Goal: Transaction & Acquisition: Purchase product/service

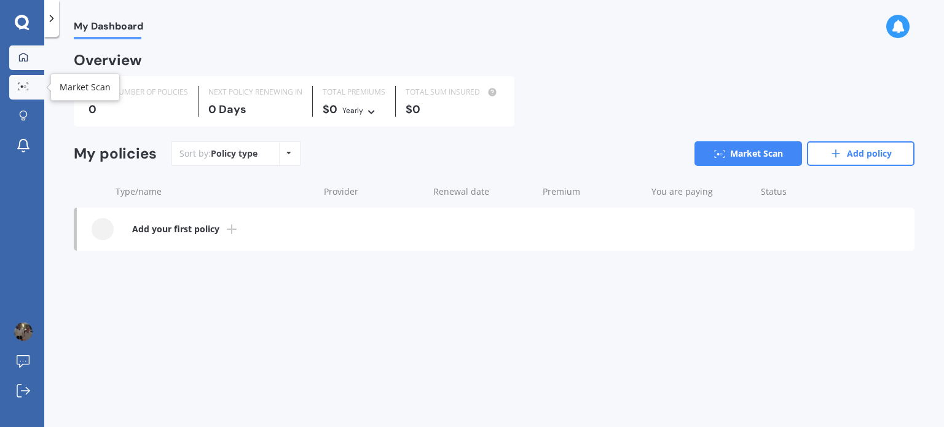
click at [17, 89] on div at bounding box center [23, 86] width 18 height 9
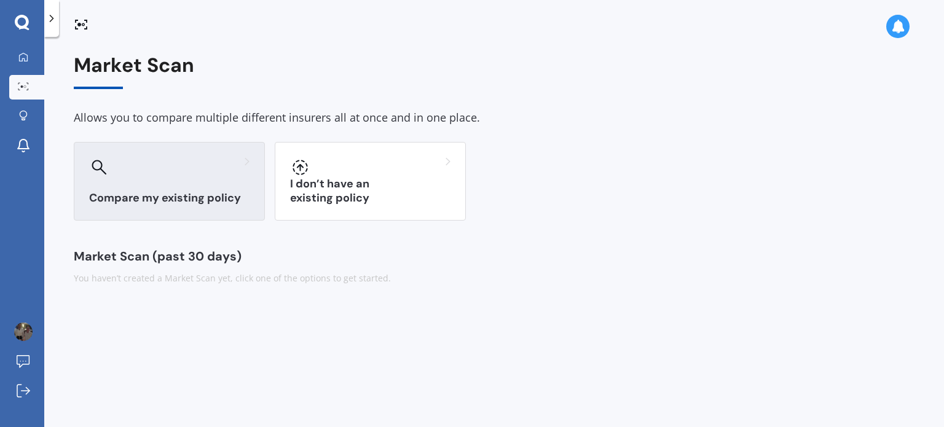
click at [172, 186] on div "Compare my existing policy" at bounding box center [169, 181] width 191 height 79
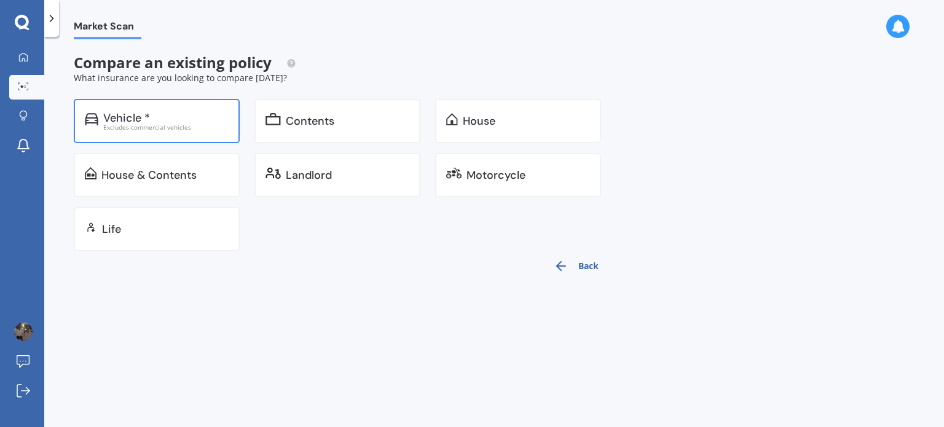
click at [183, 127] on div "Excludes commercial vehicles" at bounding box center [165, 127] width 125 height 6
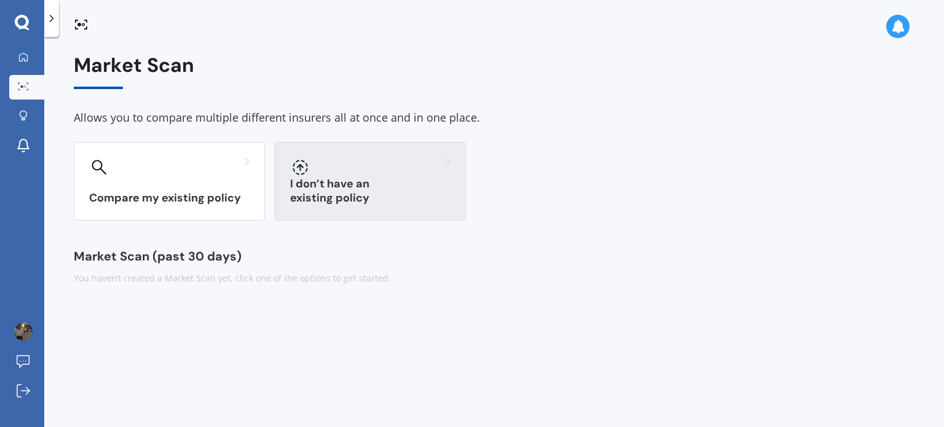
click at [389, 188] on div "I don’t have an existing policy" at bounding box center [370, 181] width 191 height 79
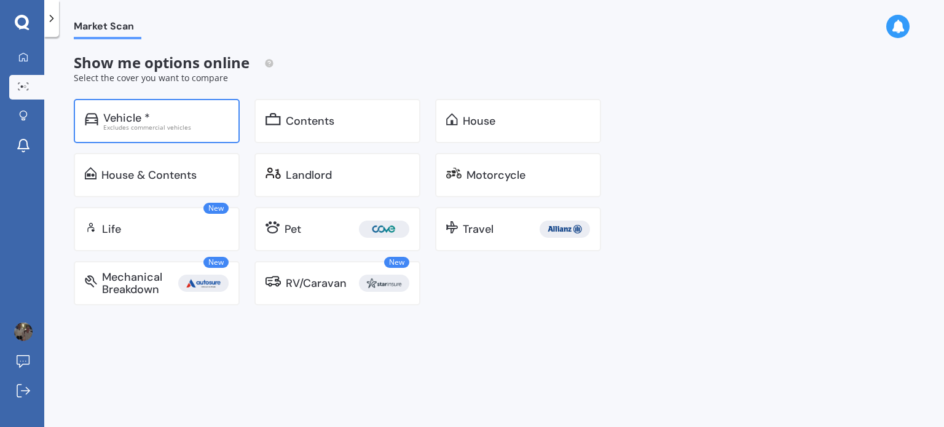
click at [182, 127] on div "Excludes commercial vehicles" at bounding box center [165, 127] width 125 height 6
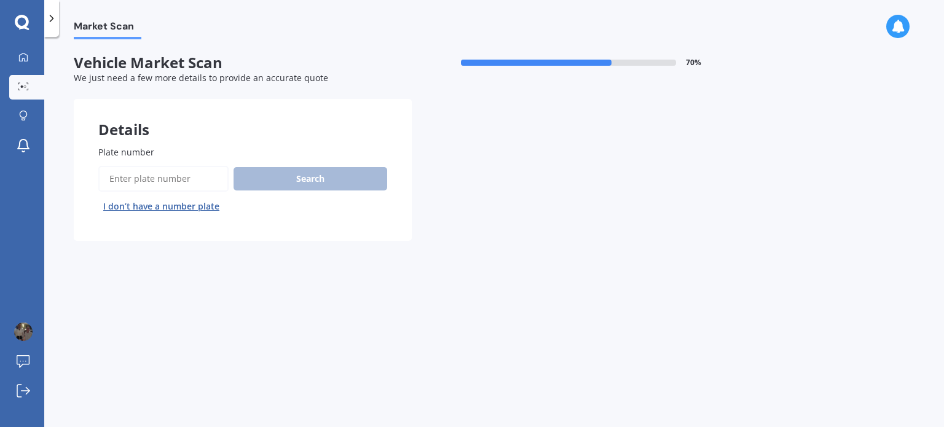
click at [140, 179] on input "Plate number" at bounding box center [163, 179] width 130 height 26
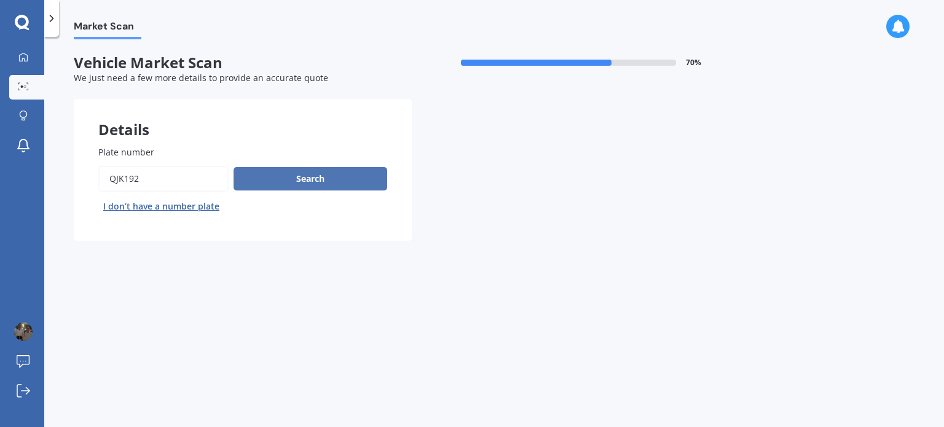
type input "qjk192"
click at [267, 185] on button "Search" at bounding box center [311, 178] width 154 height 23
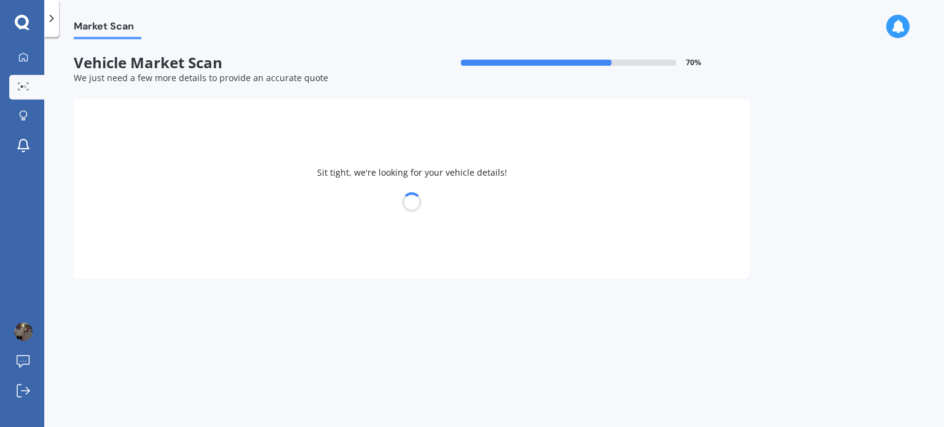
select select "HONDA"
select select "ZRV"
select select "28"
select select "07"
select select "1956"
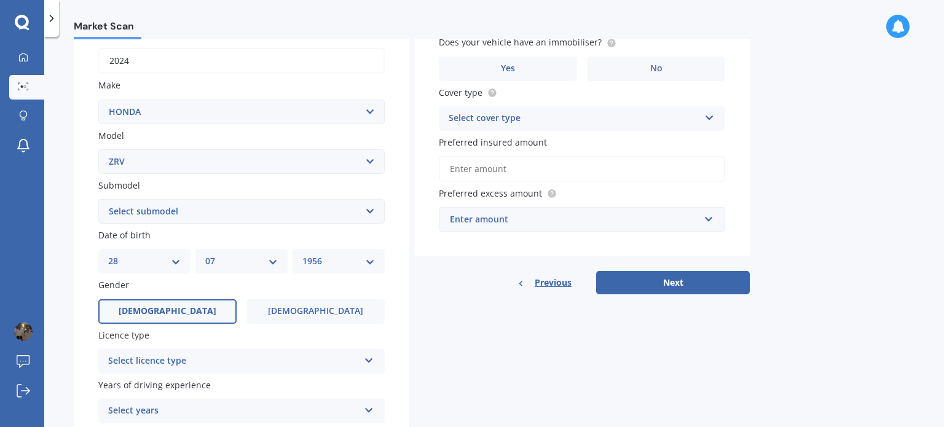
scroll to position [205, 0]
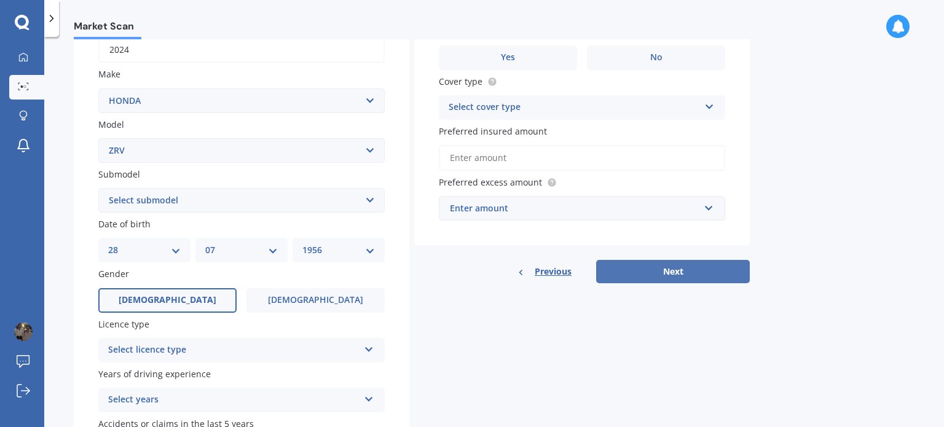
click at [667, 267] on button "Next" at bounding box center [673, 271] width 154 height 23
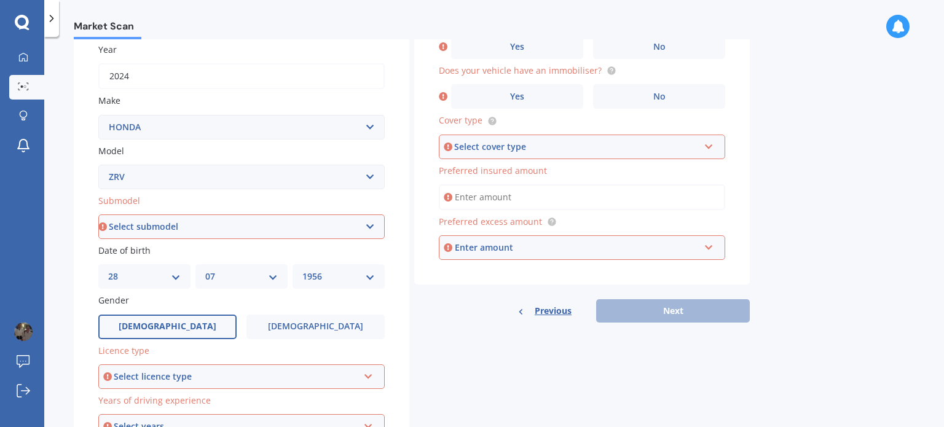
scroll to position [163, 0]
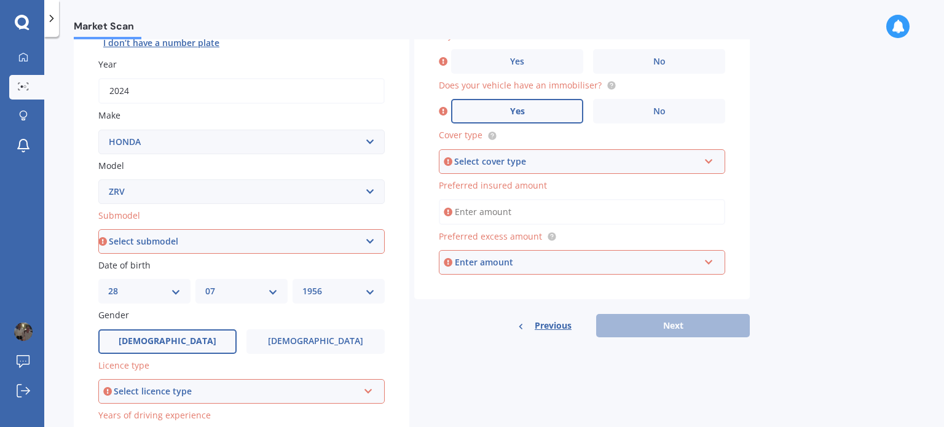
click at [529, 110] on label "Yes" at bounding box center [517, 111] width 132 height 25
click at [0, 0] on input "Yes" at bounding box center [0, 0] width 0 height 0
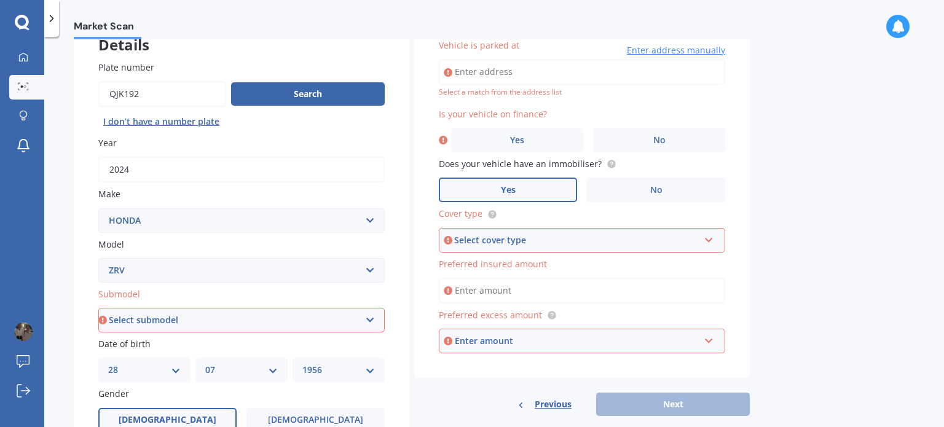
scroll to position [82, 0]
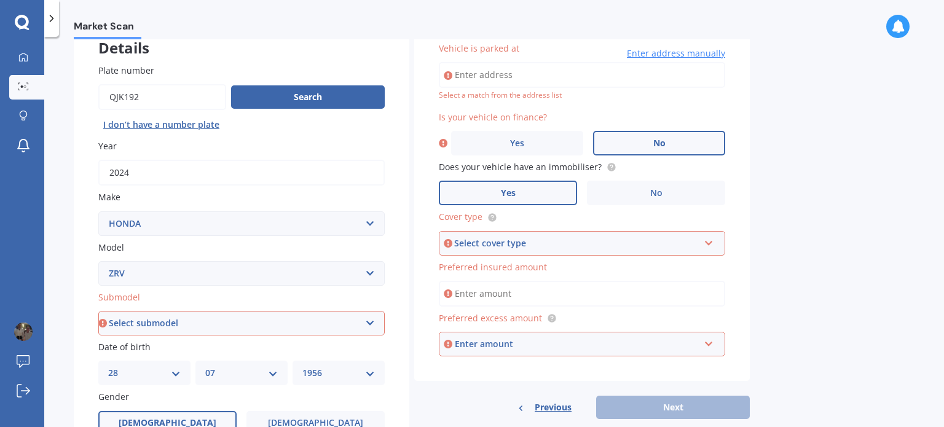
click at [653, 139] on span "No" at bounding box center [659, 143] width 12 height 10
click at [0, 0] on input "No" at bounding box center [0, 0] width 0 height 0
click at [494, 92] on div "Select a match from the address list" at bounding box center [582, 95] width 286 height 10
click at [487, 75] on input "Vehicle is parked at" at bounding box center [582, 75] width 286 height 26
type input "6 The Anchorage East HaruruHaruru 0204"
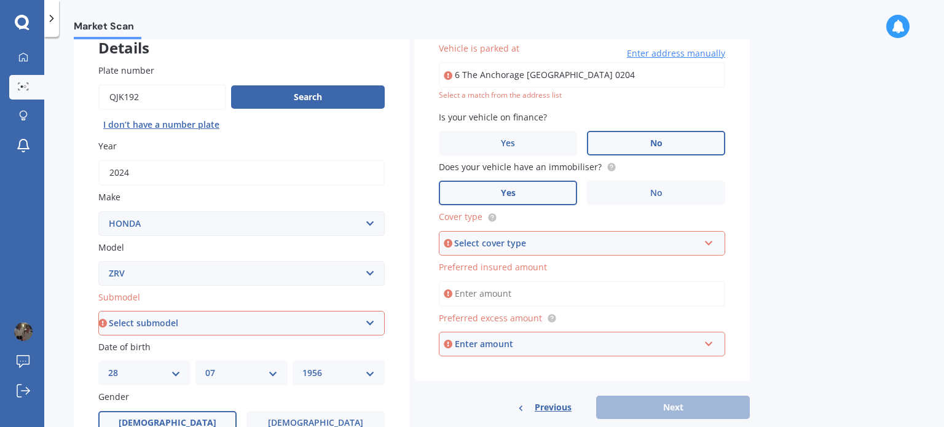
click at [710, 240] on icon at bounding box center [709, 241] width 10 height 9
click at [530, 265] on div "Comprehensive" at bounding box center [582, 267] width 284 height 22
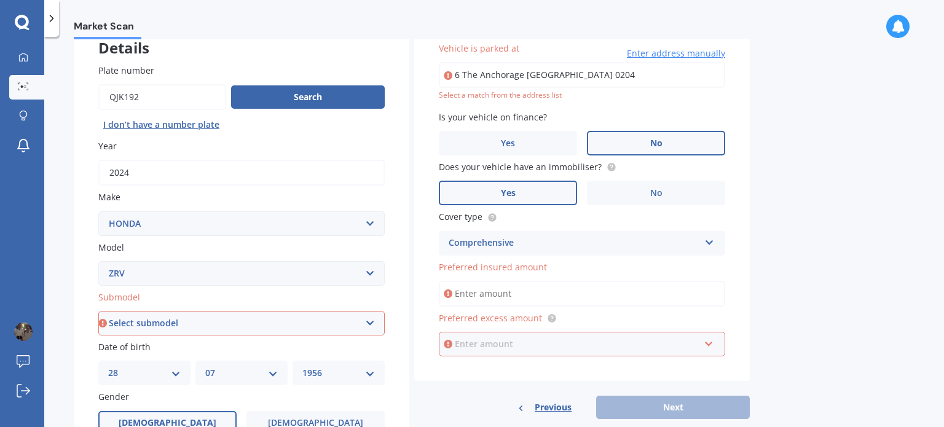
click at [710, 342] on input "text" at bounding box center [577, 343] width 275 height 23
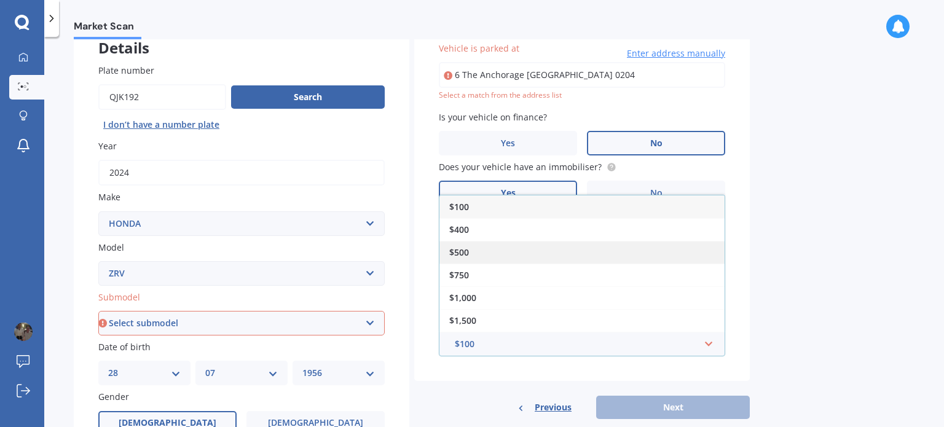
click at [514, 245] on div "$500" at bounding box center [581, 252] width 285 height 23
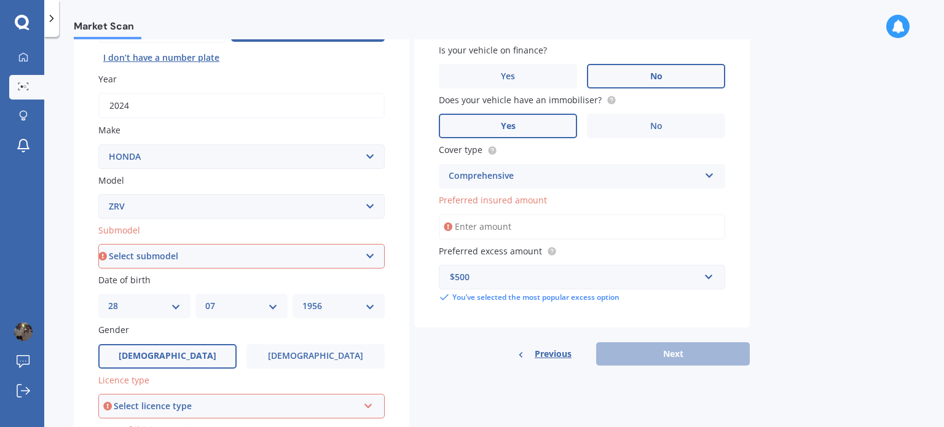
scroll to position [163, 0]
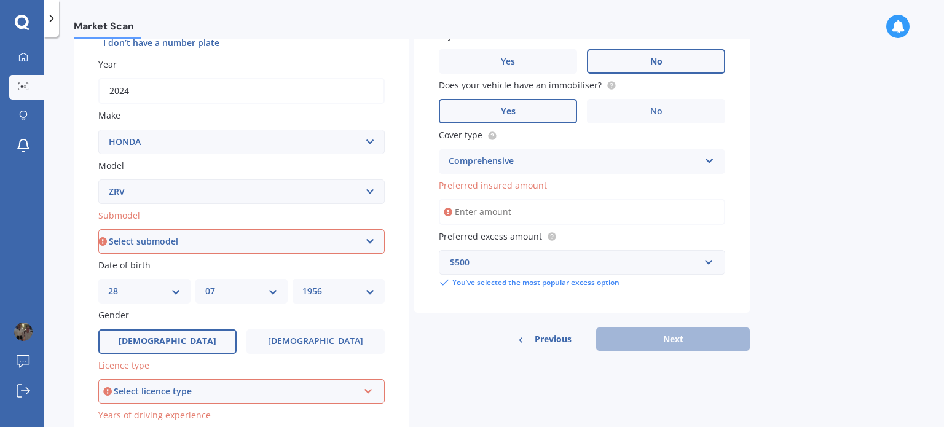
click at [372, 238] on select "Select submodel Hybrid 4WD" at bounding box center [241, 241] width 286 height 25
click at [229, 235] on select "Select submodel Hybrid 4WD" at bounding box center [241, 241] width 286 height 25
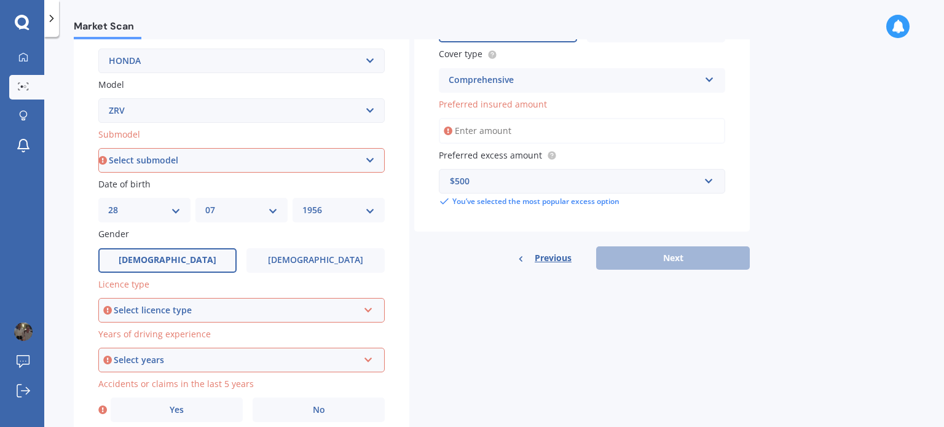
scroll to position [246, 0]
click at [370, 307] on icon at bounding box center [368, 306] width 10 height 9
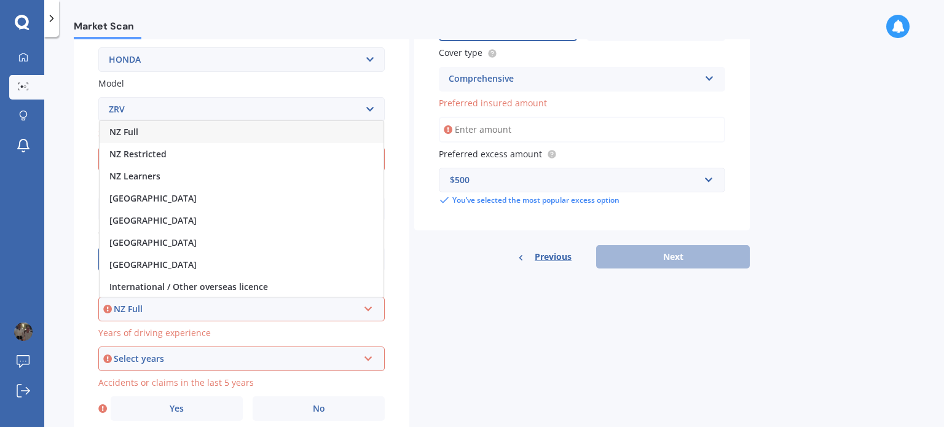
click at [236, 130] on div "NZ Full" at bounding box center [242, 132] width 284 height 22
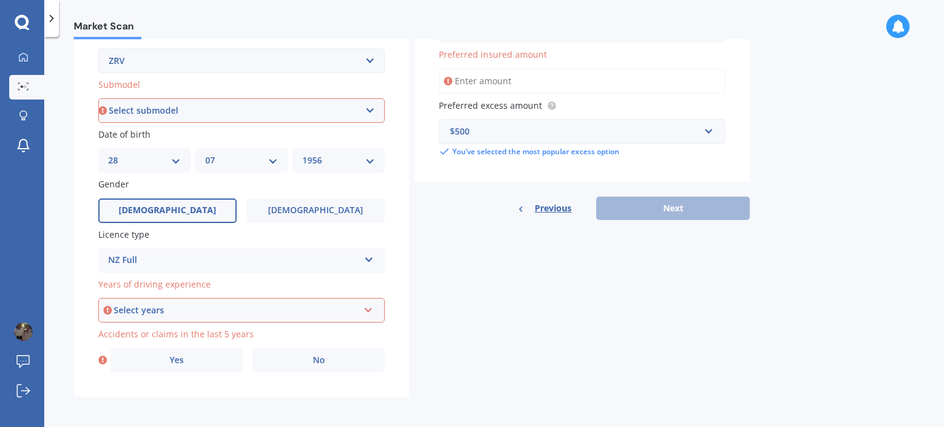
scroll to position [296, 0]
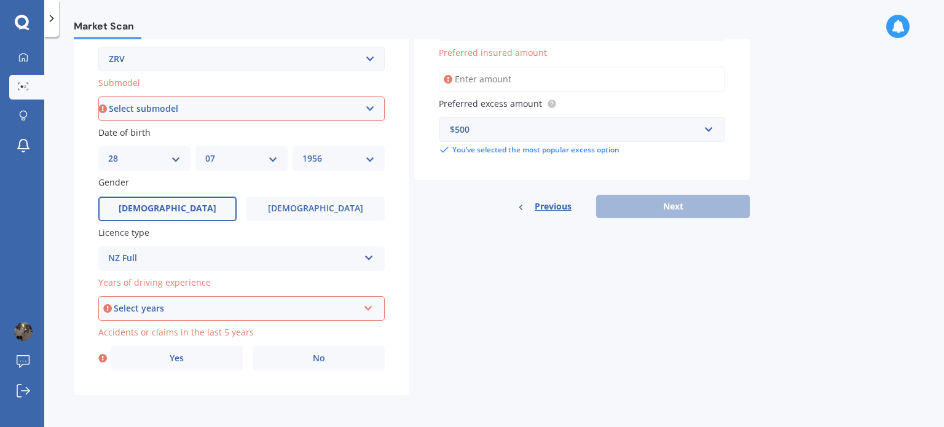
click at [372, 304] on icon at bounding box center [368, 306] width 10 height 9
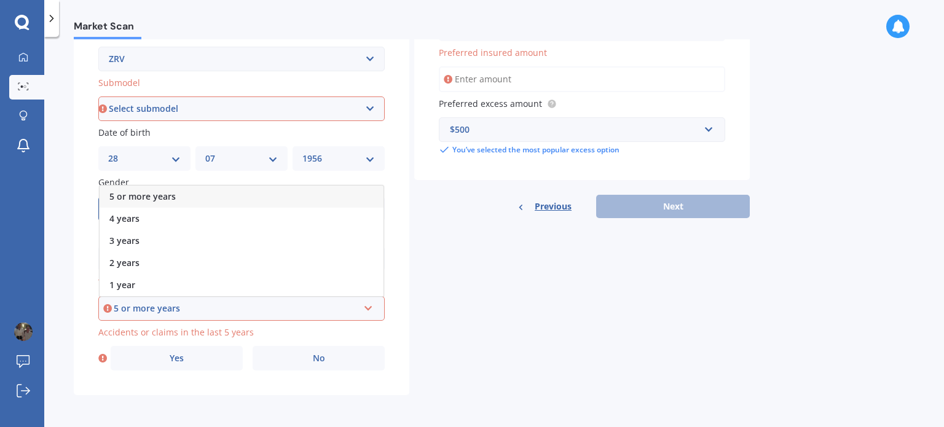
click at [213, 195] on div "5 or more years" at bounding box center [242, 197] width 284 height 22
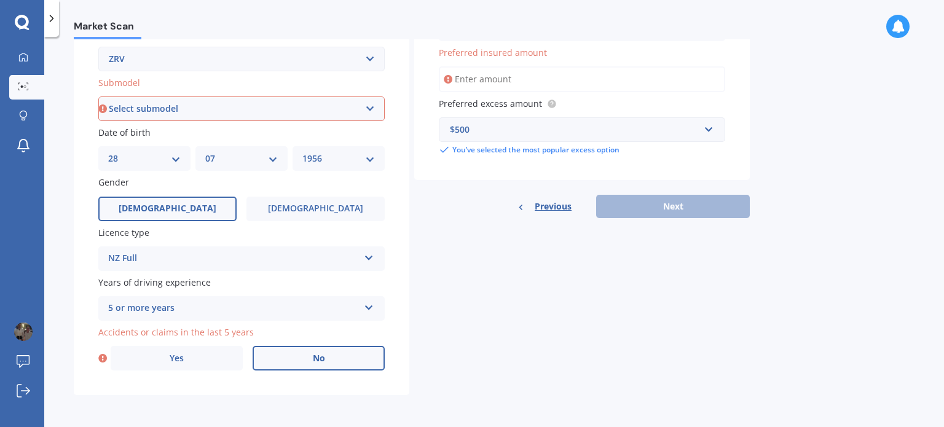
click at [317, 360] on span "No" at bounding box center [319, 358] width 12 height 10
click at [0, 0] on input "No" at bounding box center [0, 0] width 0 height 0
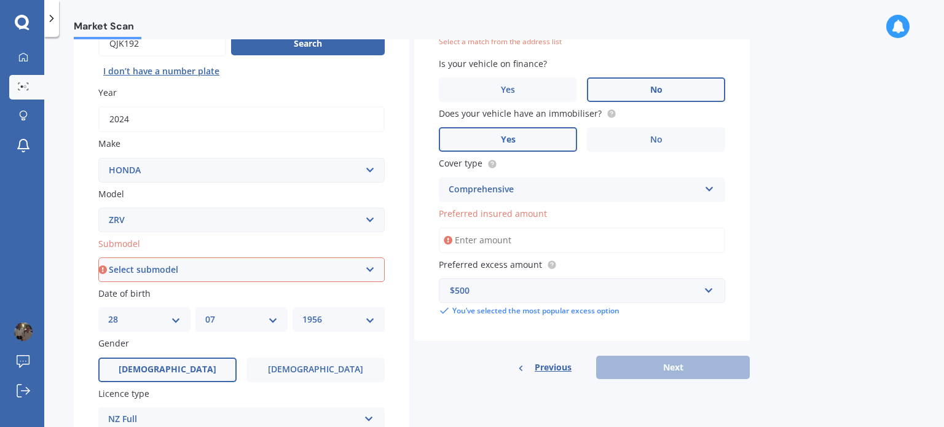
scroll to position [133, 0]
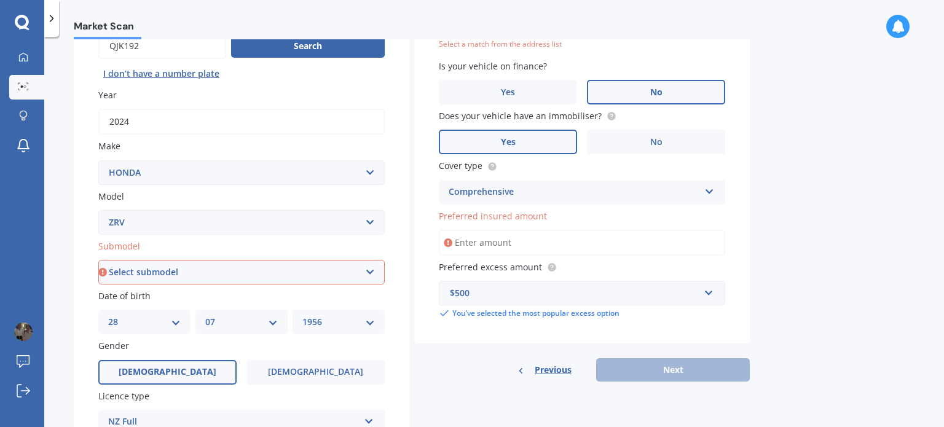
click at [469, 243] on input "Preferred insured amount" at bounding box center [582, 243] width 286 height 26
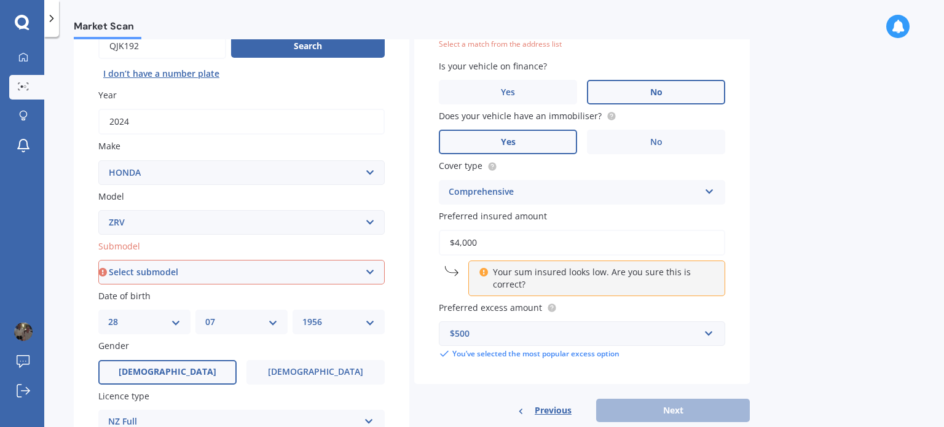
type input "$40,000"
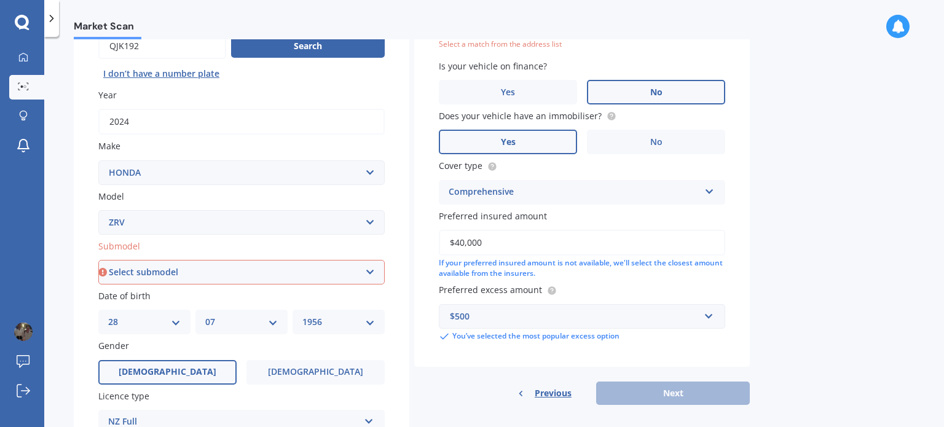
drag, startPoint x: 493, startPoint y: 246, endPoint x: 422, endPoint y: 245, distance: 70.7
click at [422, 245] on div "Vehicle is parked at 6 The Anchorage East HaruruHaruru 0204 Enter address manua…" at bounding box center [582, 166] width 336 height 401
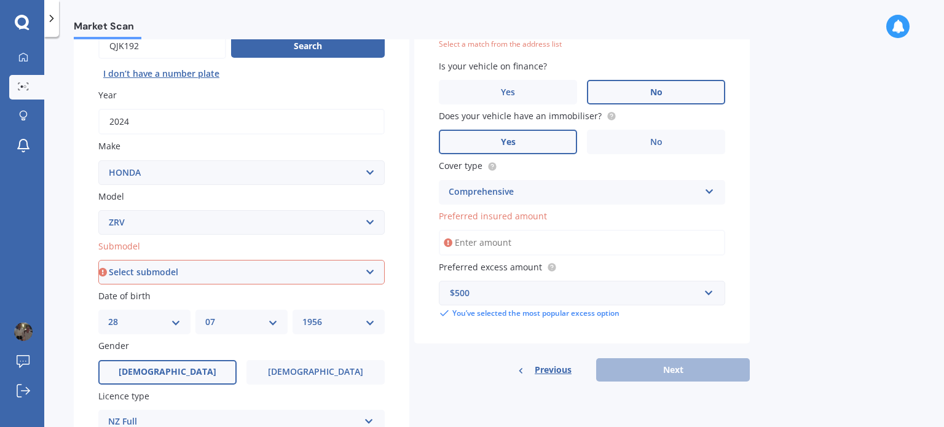
click at [556, 242] on input "Preferred insured amount" at bounding box center [582, 243] width 286 height 26
click at [578, 224] on div "Preferred insured amount" at bounding box center [582, 233] width 286 height 46
click at [526, 214] on span "Preferred insured amount" at bounding box center [493, 216] width 108 height 12
click at [526, 230] on input "Preferred insured amount" at bounding box center [582, 243] width 286 height 26
click at [511, 241] on input "Preferred insured amount" at bounding box center [582, 243] width 286 height 26
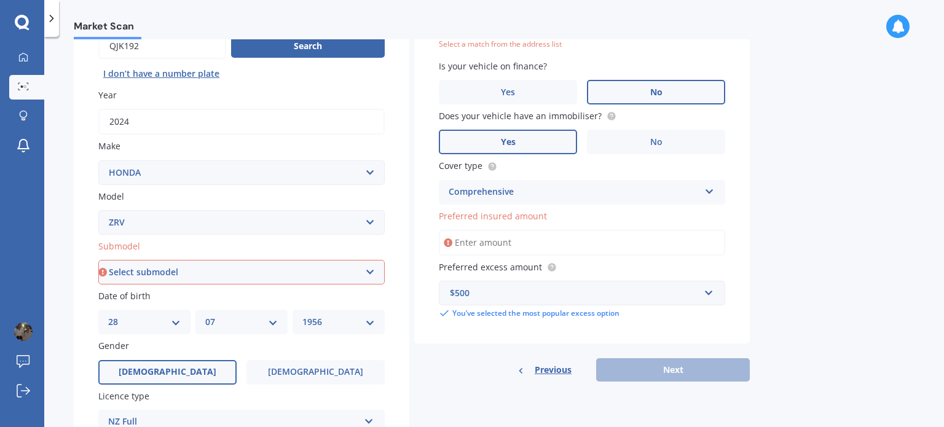
click at [148, 246] on label "Submodel" at bounding box center [238, 246] width 281 height 13
click at [148, 260] on select "Select submodel Hybrid 4WD" at bounding box center [241, 272] width 286 height 25
click at [369, 276] on select "Select submodel Hybrid 4WD" at bounding box center [241, 272] width 286 height 25
select select "HYBRID 4WD"
click at [98, 260] on select "Select submodel Hybrid 4WD" at bounding box center [241, 272] width 286 height 25
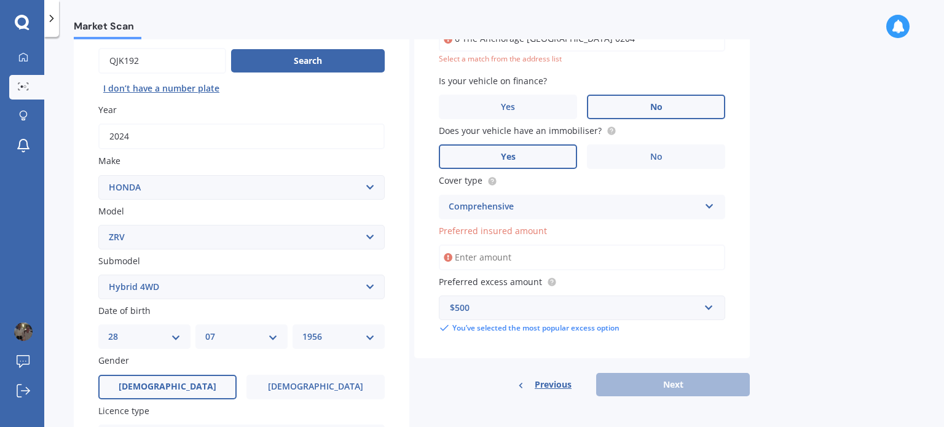
scroll to position [166, 0]
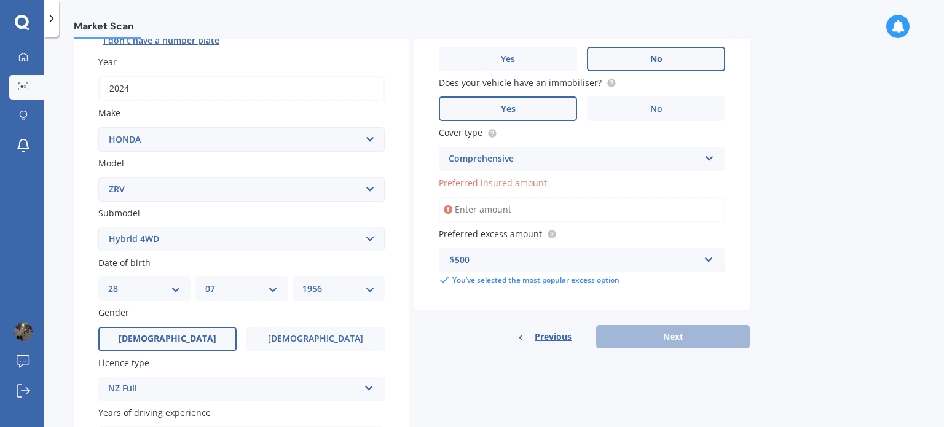
click at [511, 212] on input "Preferred insured amount" at bounding box center [582, 210] width 286 height 26
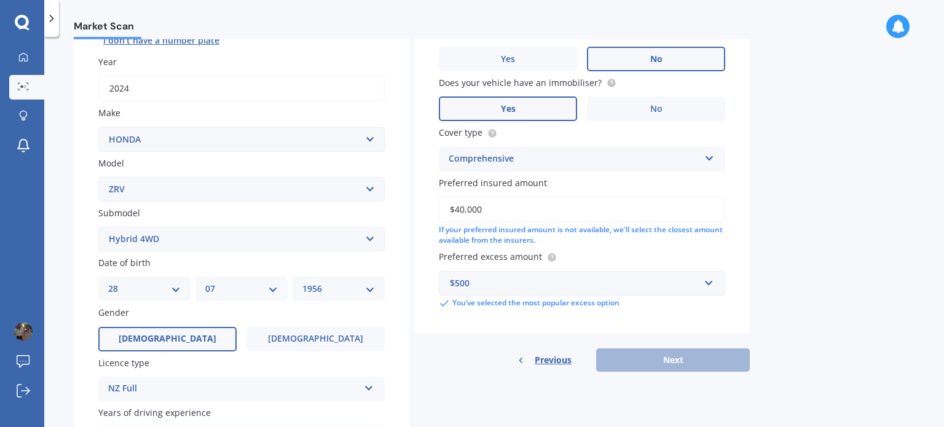
type input "$40,000"
click at [535, 393] on div "Details Plate number Search I don’t have a number plate Year 2024 Make Select m…" at bounding box center [412, 229] width 676 height 593
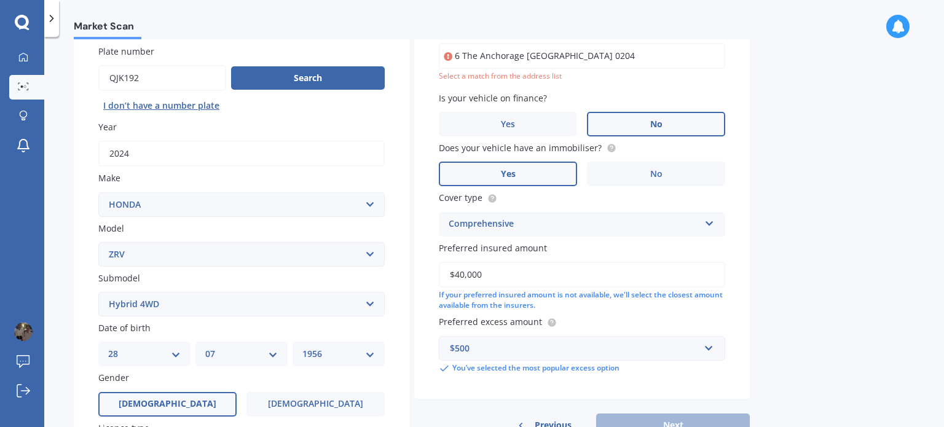
scroll to position [91, 0]
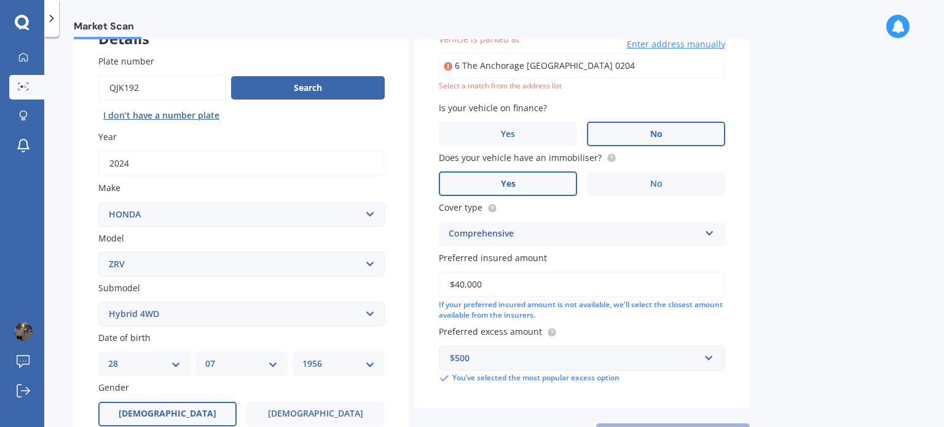
drag, startPoint x: 574, startPoint y: 63, endPoint x: 653, endPoint y: 69, distance: 79.5
click at [653, 69] on input "6 The Anchorage East HaruruHaruru 0204" at bounding box center [582, 66] width 286 height 26
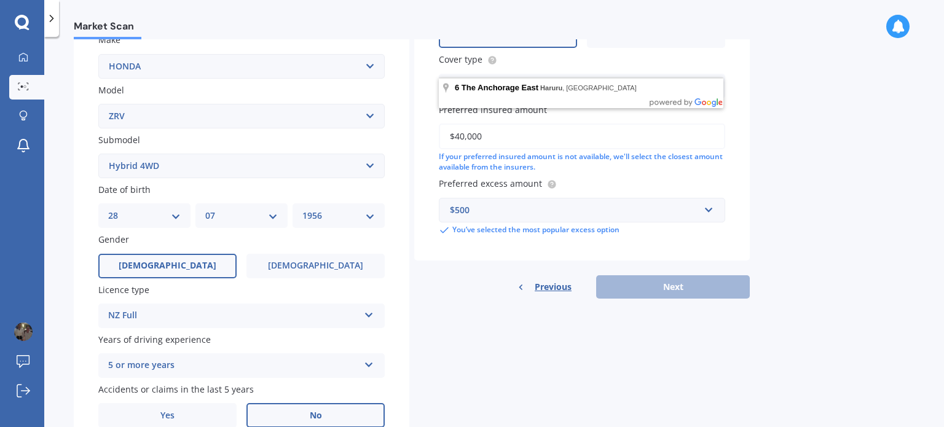
scroll to position [256, 0]
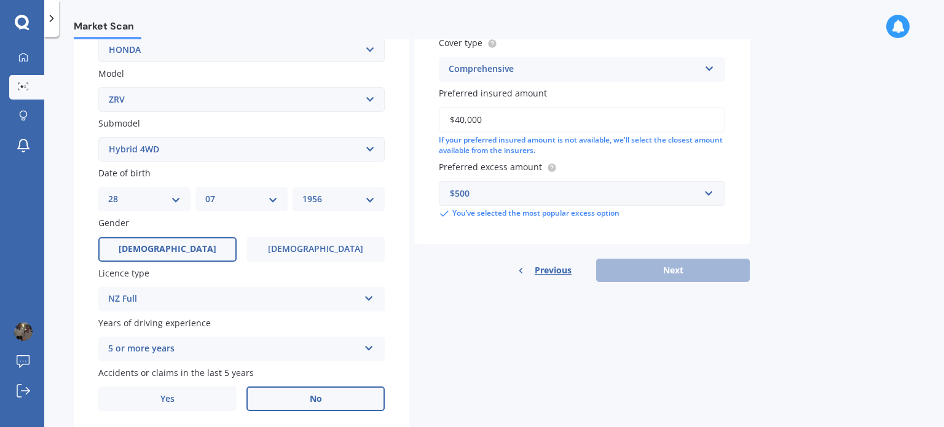
type input "6 The Anchorage East, Haruru 0204"
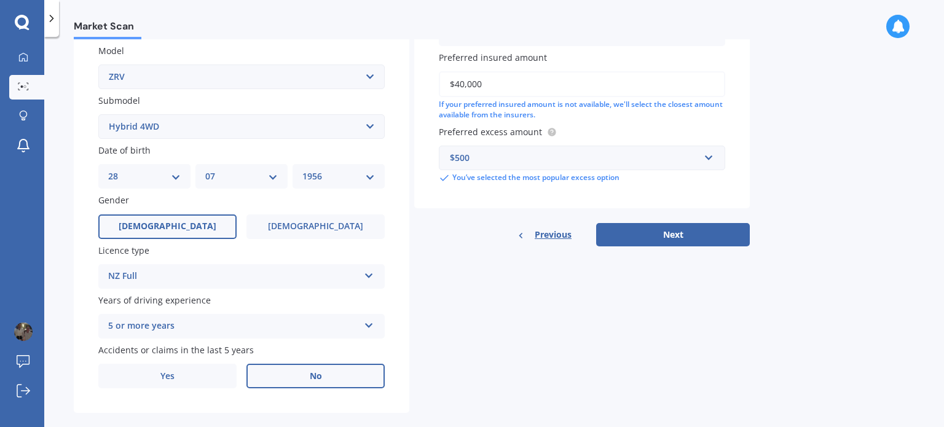
scroll to position [286, 0]
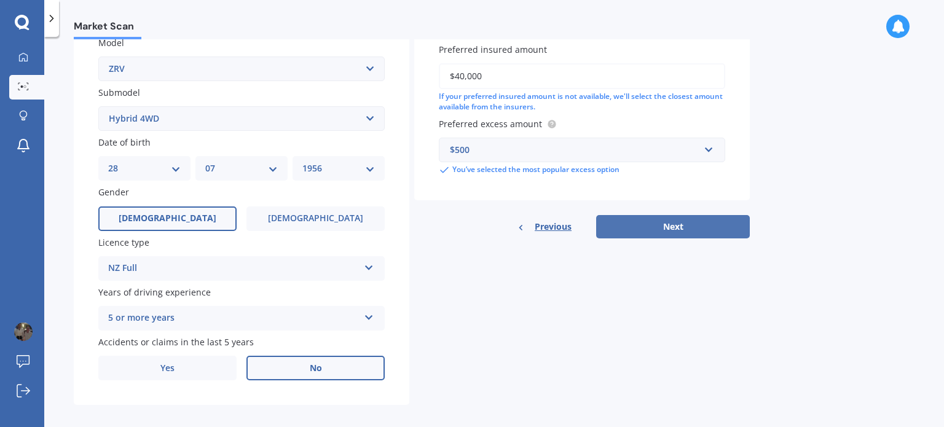
click at [679, 230] on button "Next" at bounding box center [673, 226] width 154 height 23
select select "28"
select select "07"
select select "1956"
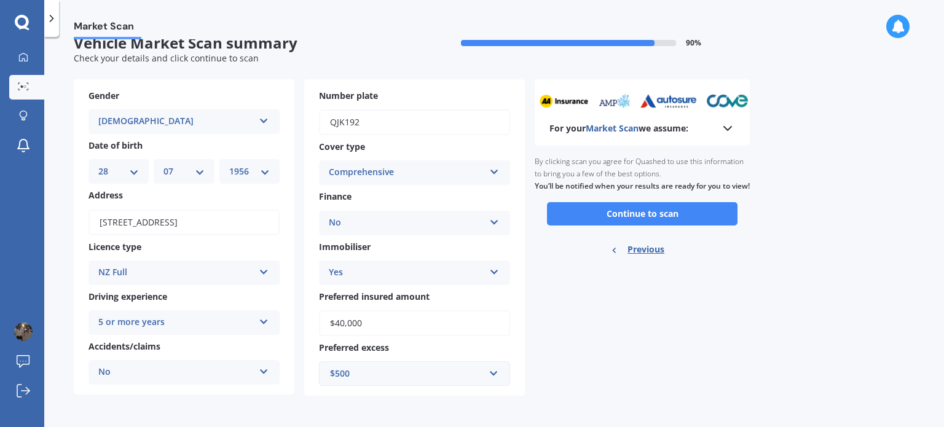
scroll to position [0, 0]
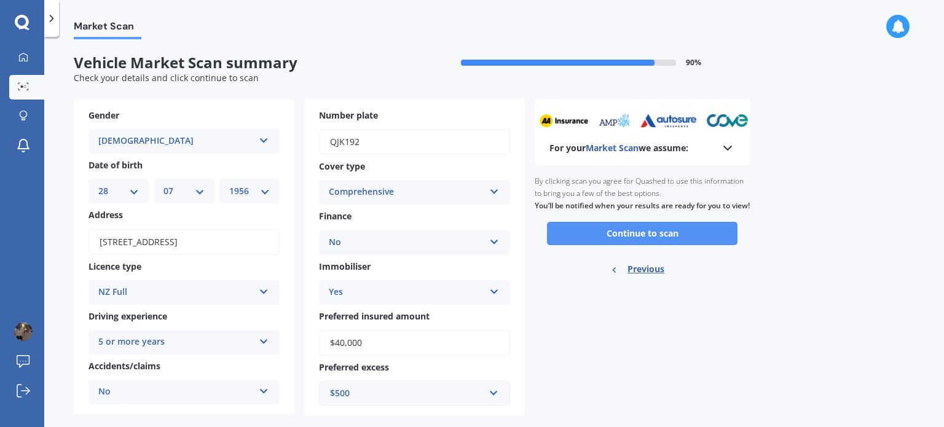
click at [649, 240] on button "Continue to scan" at bounding box center [642, 233] width 191 height 23
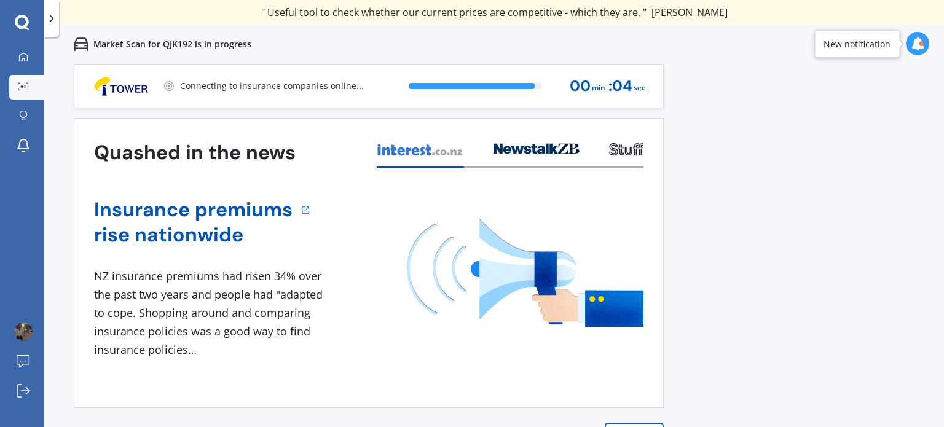
drag, startPoint x: 804, startPoint y: 319, endPoint x: 860, endPoint y: 367, distance: 73.2
click at [860, 367] on div "Previous 80,000+ Kiwis have signed up to shop and save on insurance with us " H…" at bounding box center [494, 277] width 900 height 427
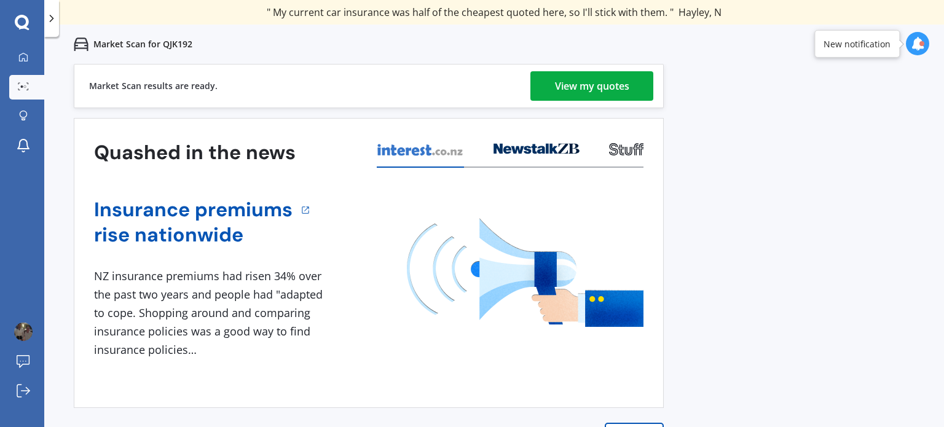
click at [585, 80] on div "View my quotes" at bounding box center [592, 86] width 74 height 30
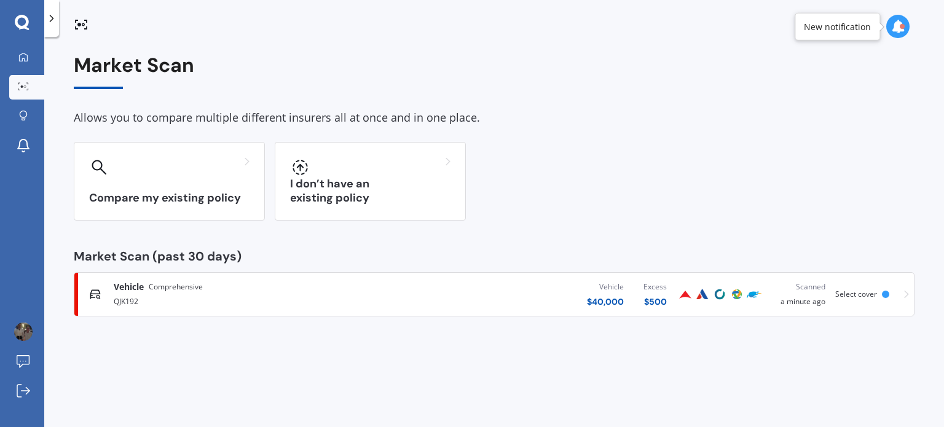
click at [868, 293] on span "Select cover" at bounding box center [856, 294] width 42 height 10
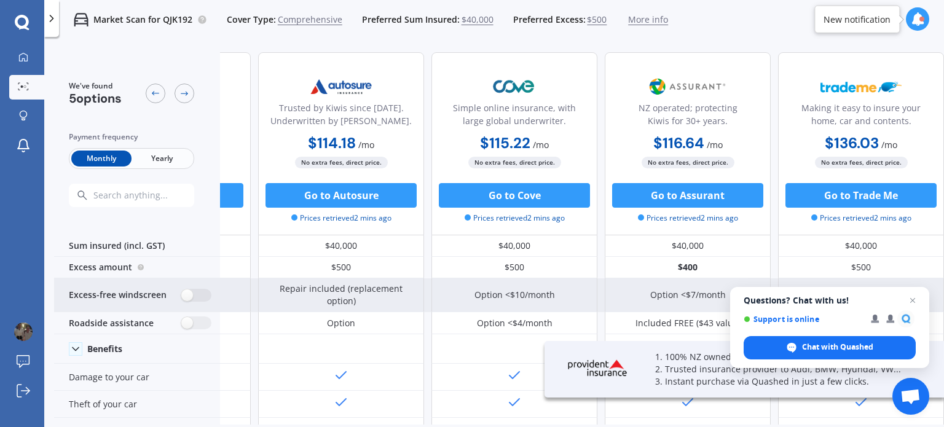
scroll to position [41, 141]
